Goal: Find specific page/section: Find specific page/section

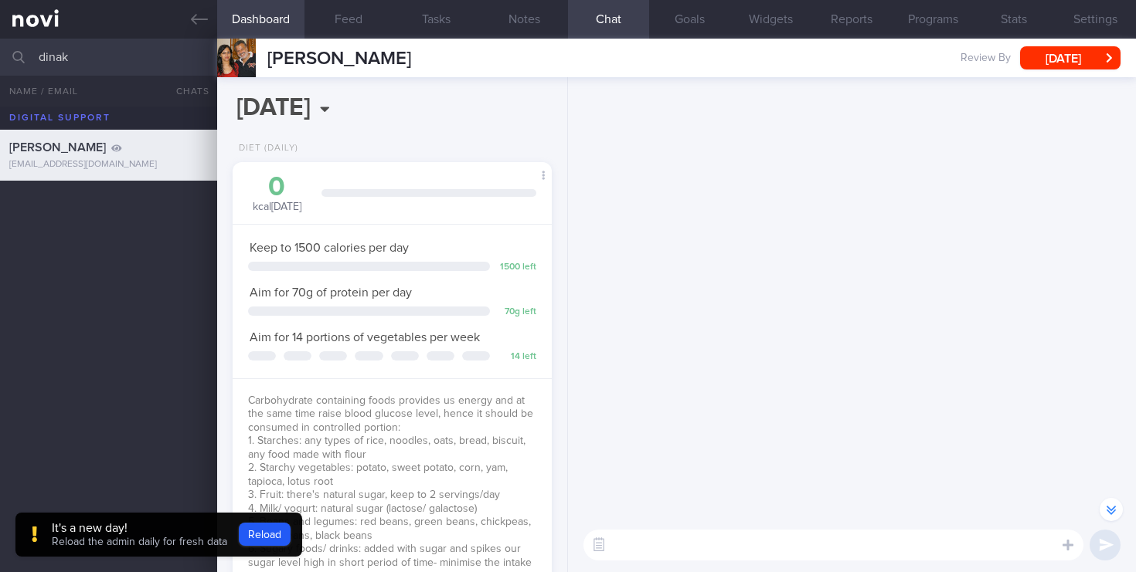
select select "4"
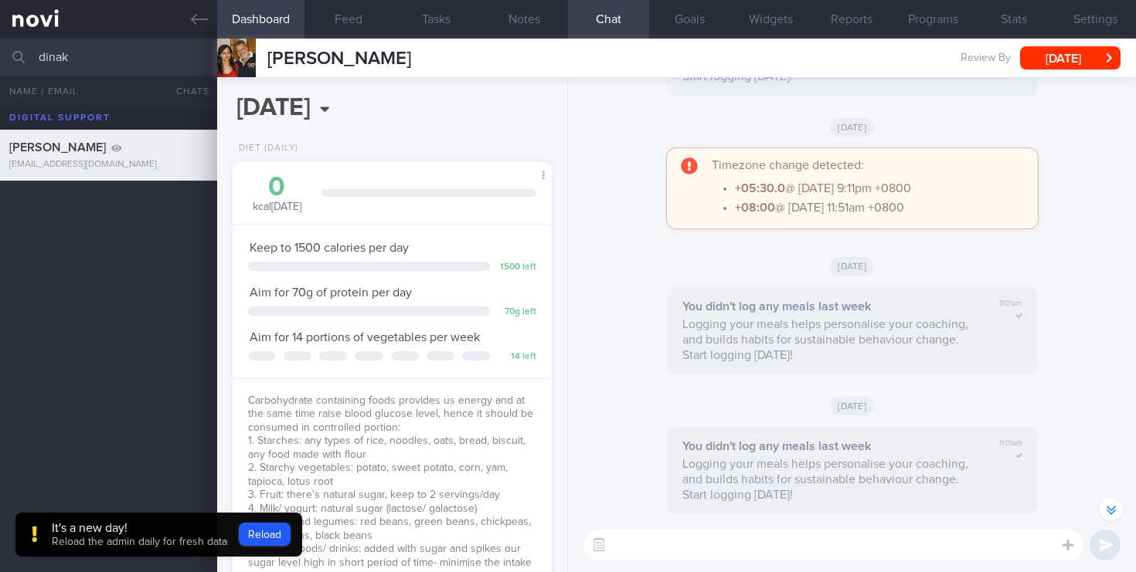
drag, startPoint x: 81, startPoint y: 56, endPoint x: 0, endPoint y: 55, distance: 81.1
click at [0, 55] on input "dinak" at bounding box center [568, 57] width 1136 height 37
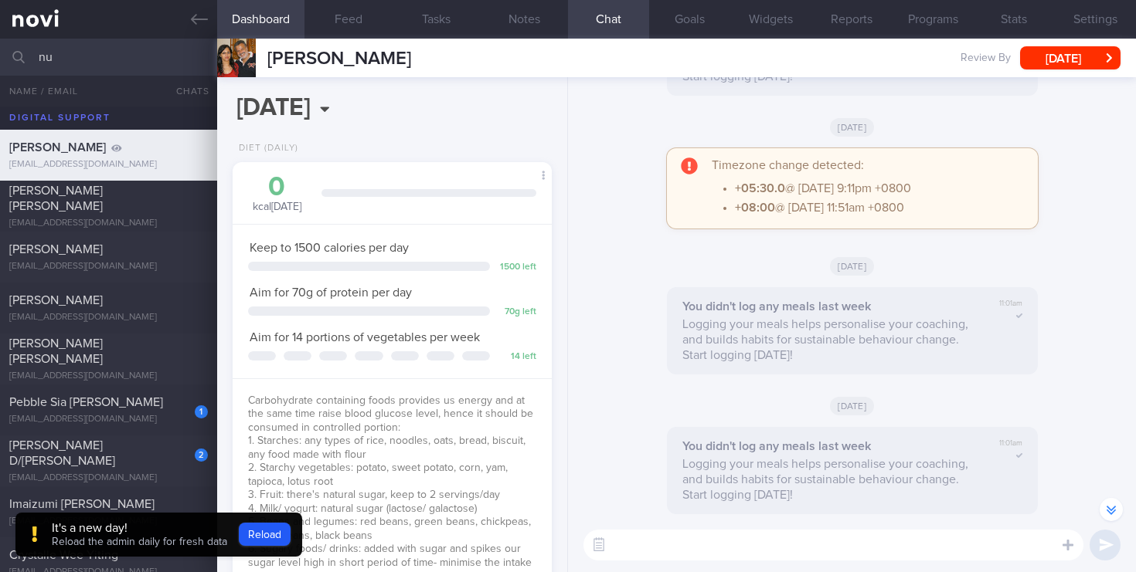
type input "n"
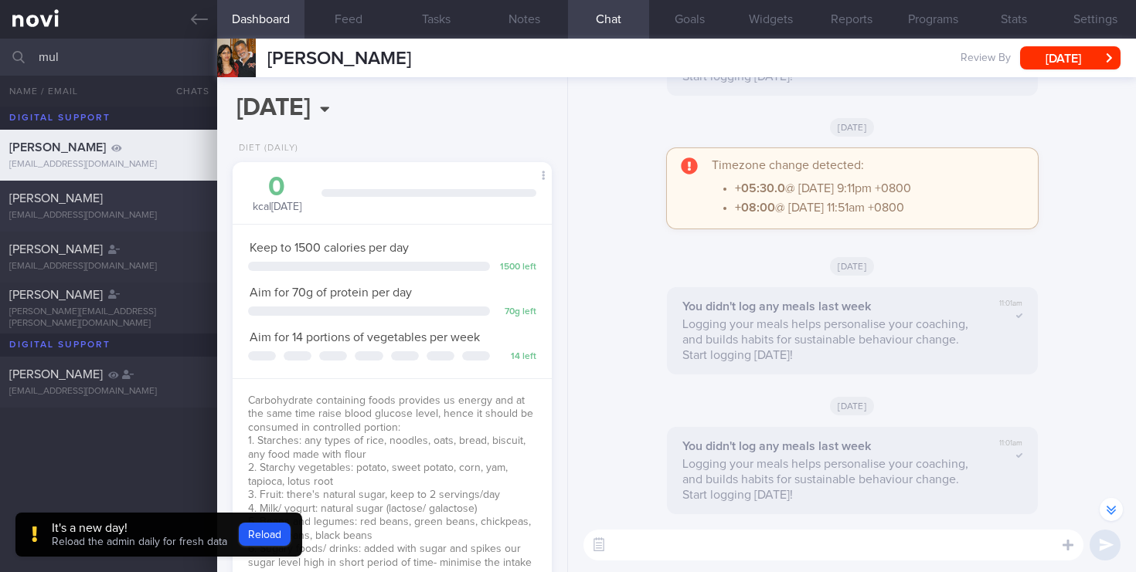
type input "mul"
click at [118, 206] on div "[PERSON_NAME]" at bounding box center [106, 198] width 195 height 15
select select "8"
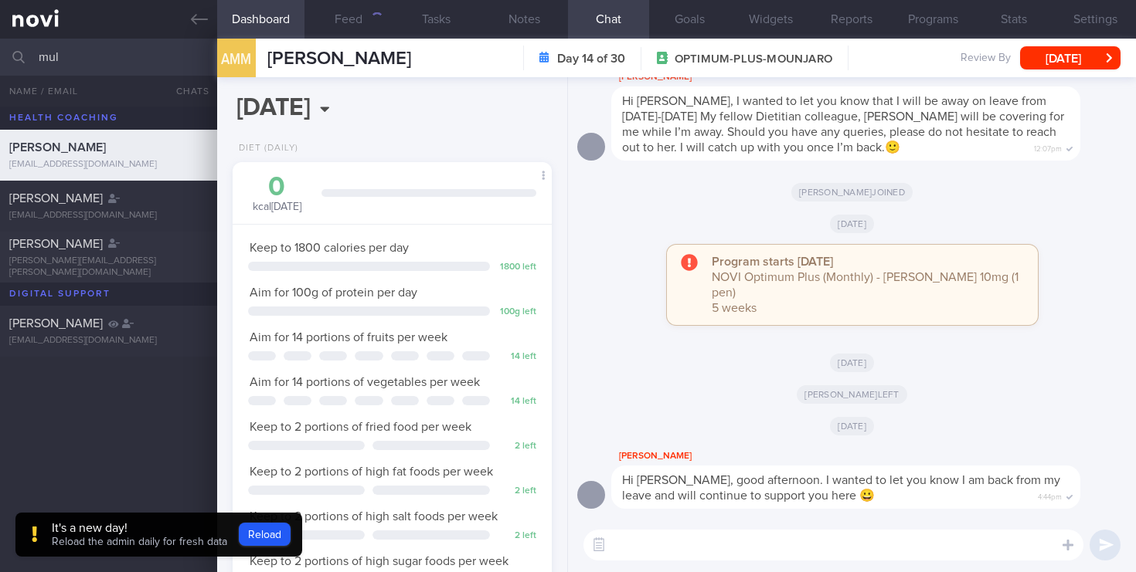
scroll to position [168, 291]
click at [367, 19] on div "140" at bounding box center [372, 18] width 21 height 13
